Goal: Information Seeking & Learning: Learn about a topic

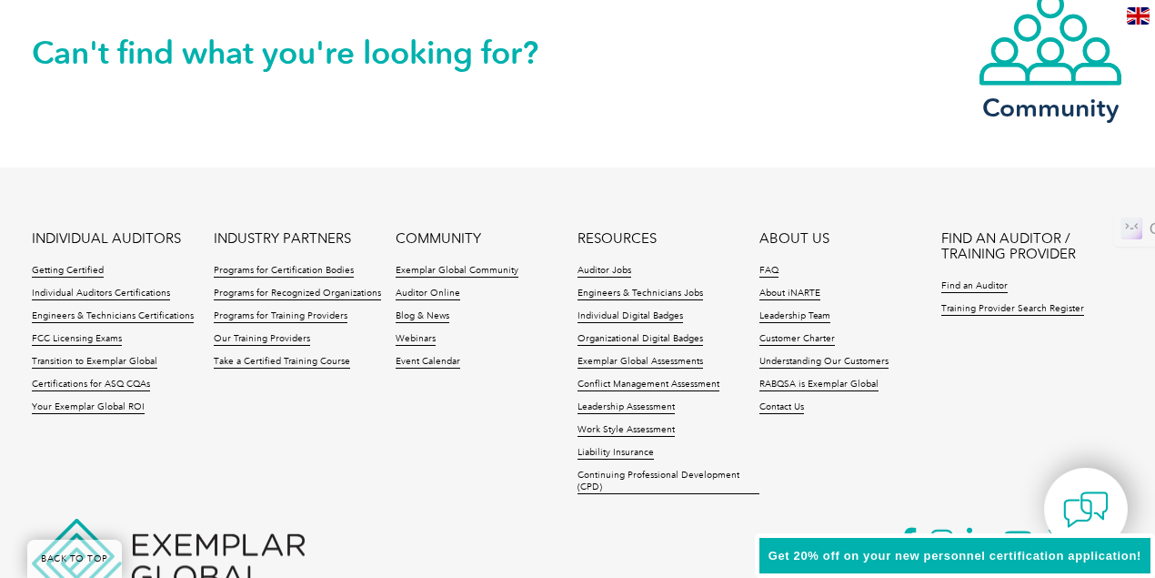
scroll to position [4403, 0]
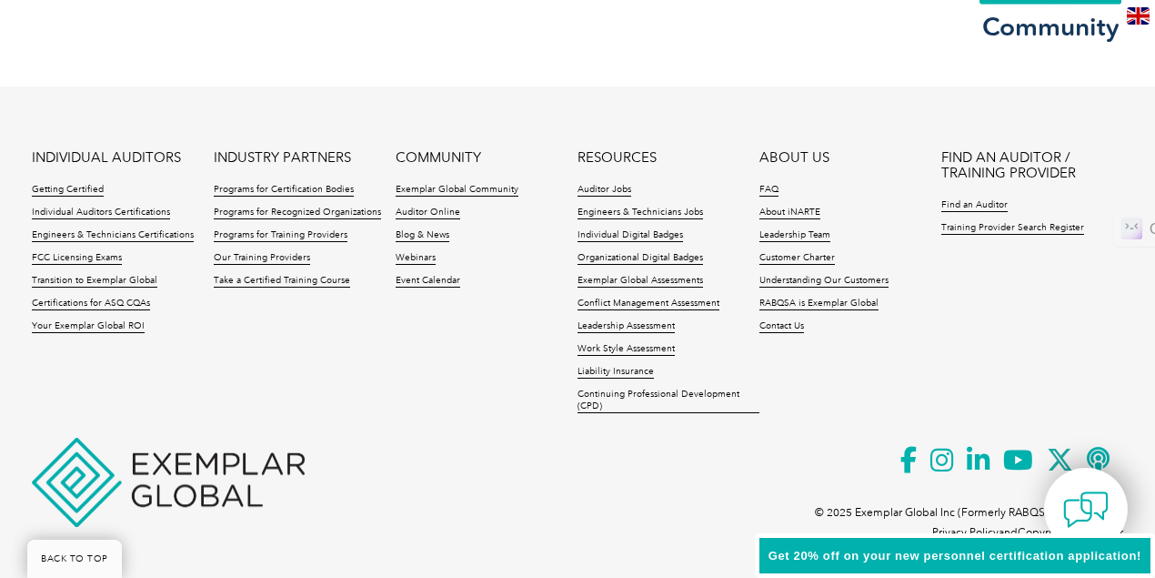
click at [396, 477] on p at bounding box center [578, 482] width 1092 height 20
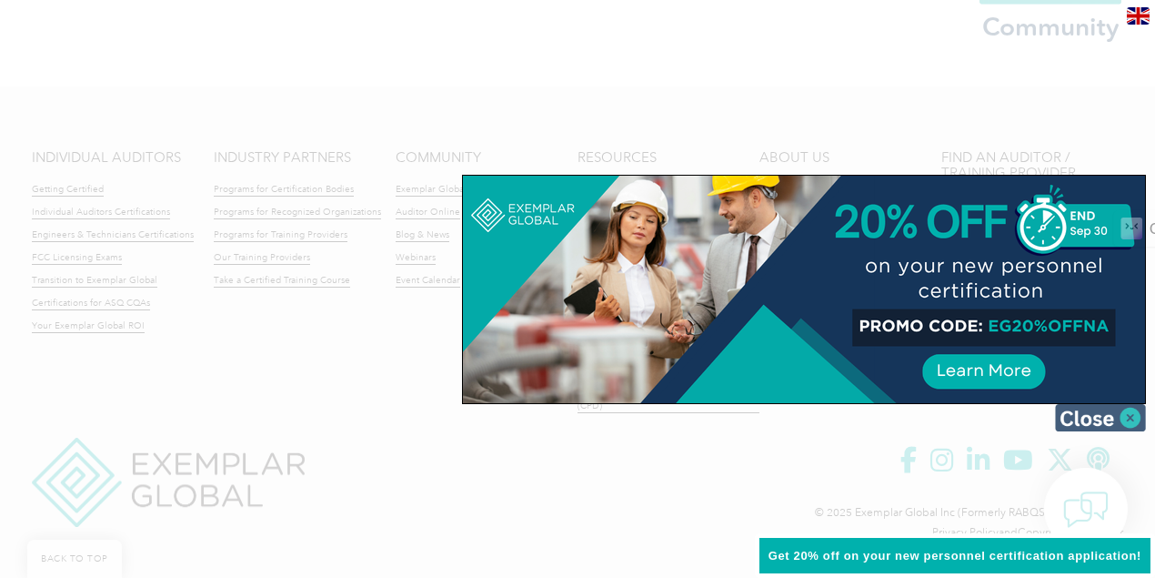
click at [1129, 411] on img at bounding box center [1100, 417] width 91 height 27
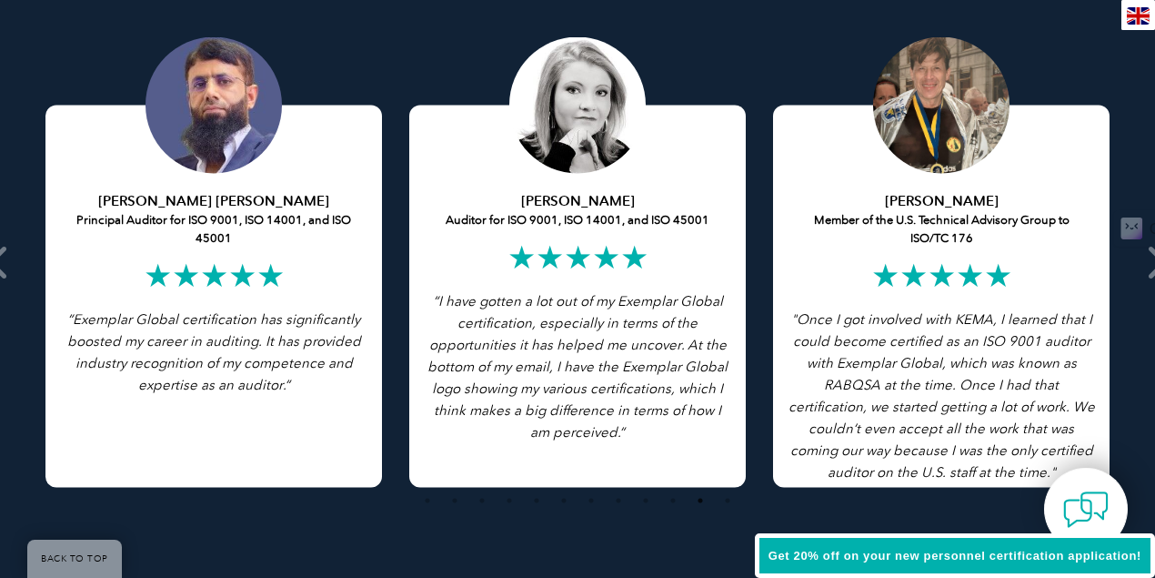
scroll to position [3614, 0]
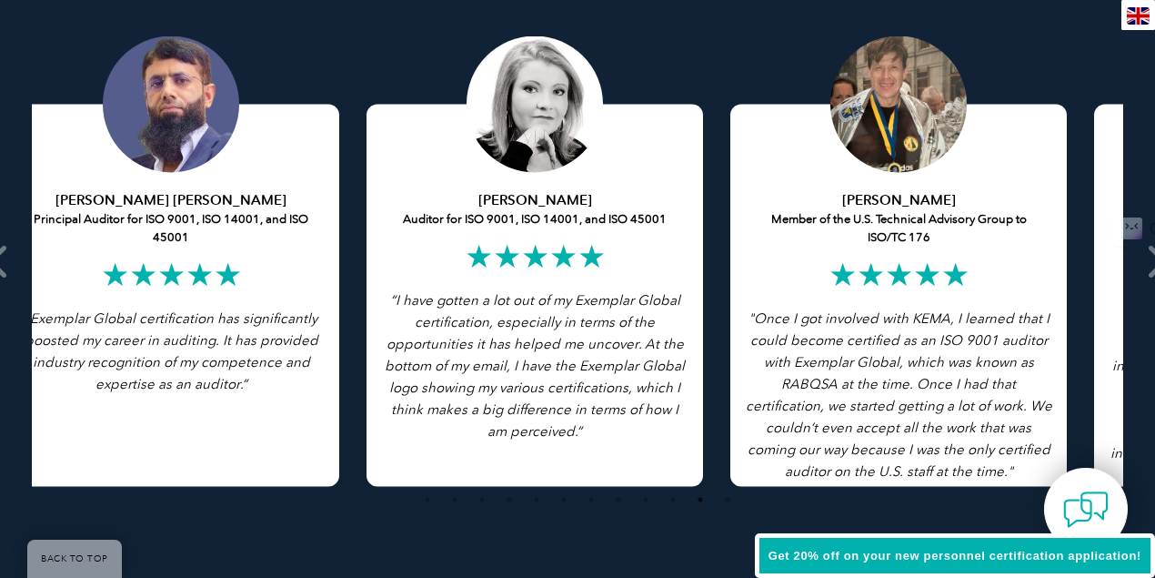
drag, startPoint x: 910, startPoint y: 439, endPoint x: 464, endPoint y: 446, distance: 445.9
click at [744, 449] on p ""Once I got involved with KEMA, I learned that I could become certified as an I…" at bounding box center [898, 395] width 309 height 175
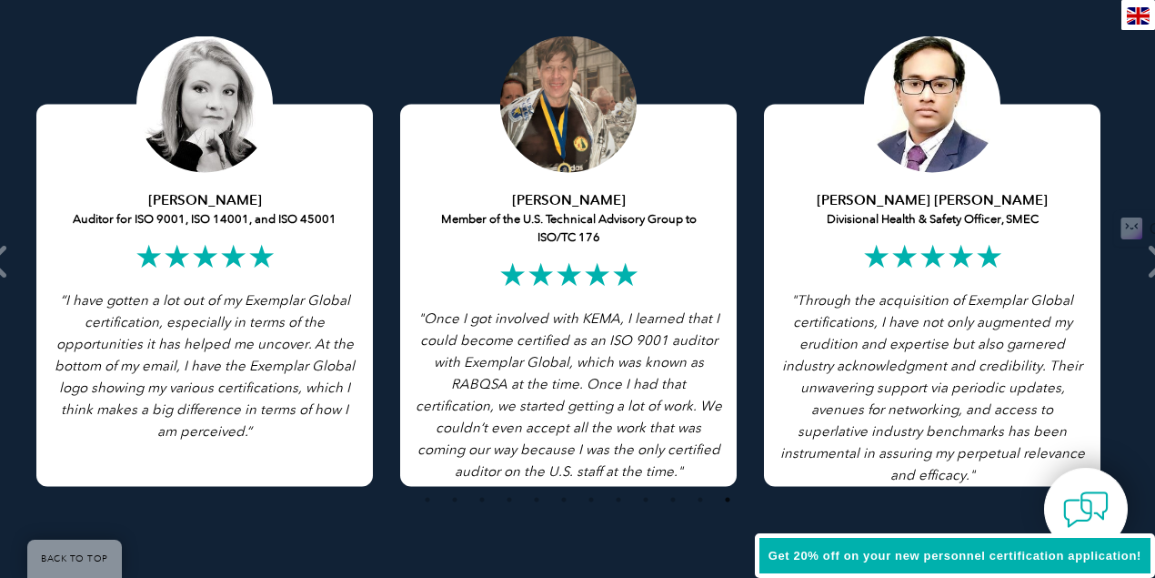
drag, startPoint x: 748, startPoint y: 431, endPoint x: 415, endPoint y: 439, distance: 333.1
click at [446, 443] on div "Brad Savage Member of the U.S. Technical Advisory Group to ISO/TC 176 ★★★★★ "On…" at bounding box center [569, 261] width 364 height 450
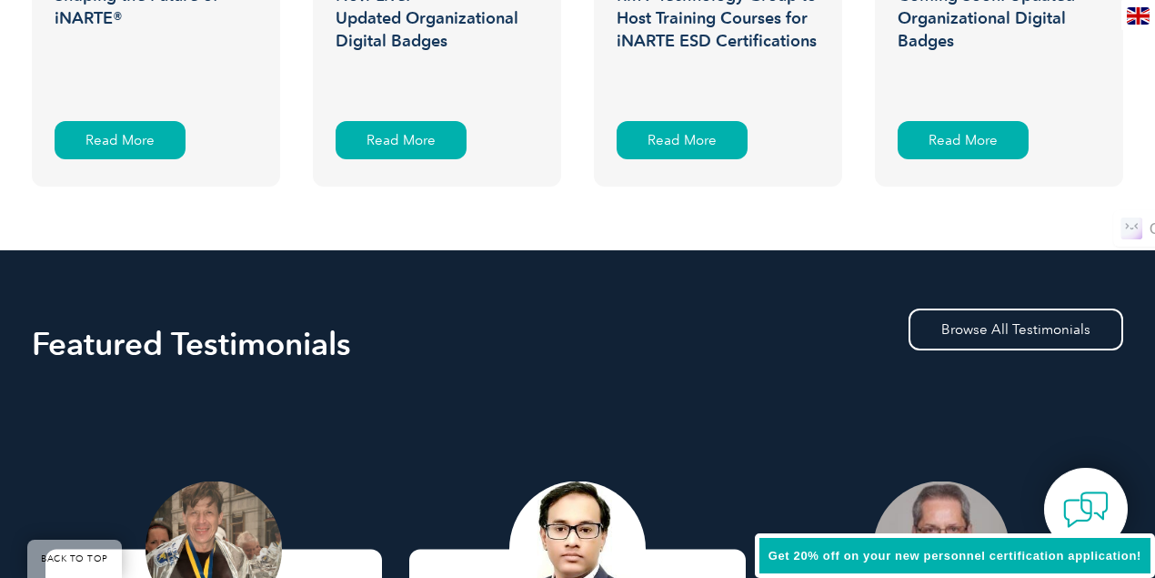
scroll to position [4403, 0]
